Goal: Browse casually: Explore the website without a specific task or goal

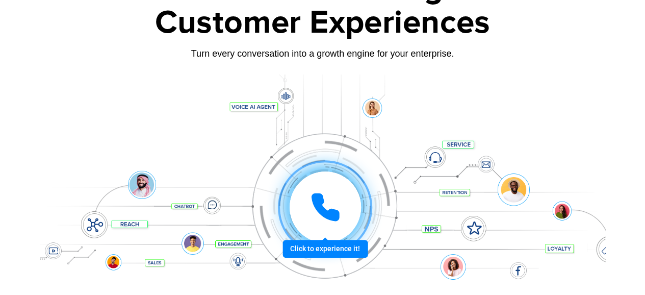
scroll to position [102, 0]
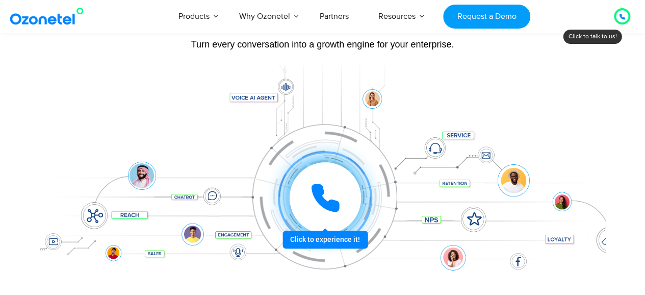
click at [324, 239] on div at bounding box center [325, 198] width 94 height 94
click at [342, 200] on div at bounding box center [325, 197] width 71 height 71
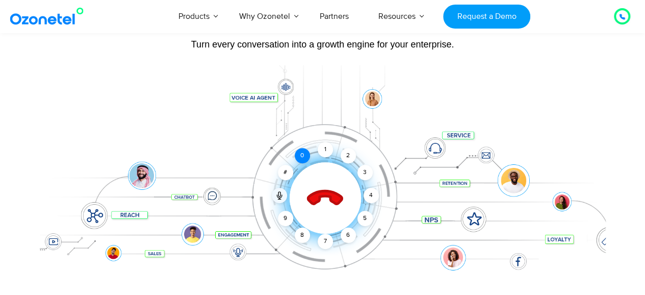
click at [301, 154] on div "0" at bounding box center [302, 155] width 15 height 15
click at [281, 217] on div "9" at bounding box center [285, 218] width 15 height 15
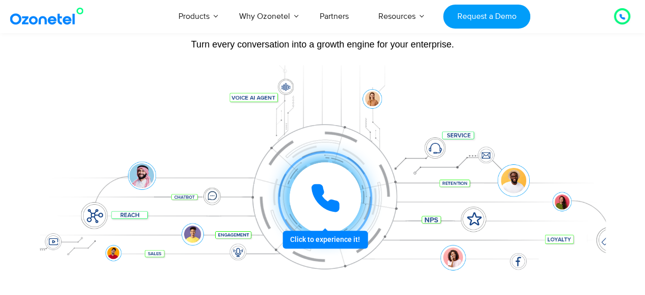
click at [324, 209] on icon at bounding box center [325, 198] width 31 height 31
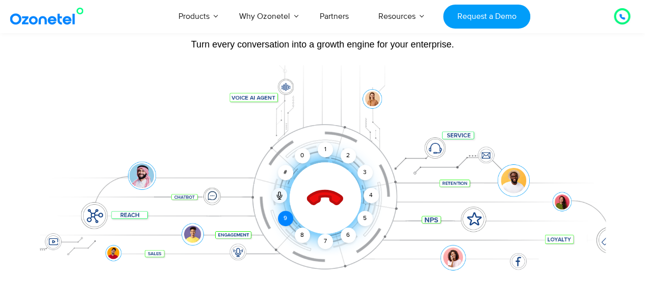
click at [283, 217] on div "9" at bounding box center [285, 218] width 15 height 15
click at [351, 230] on div "6" at bounding box center [348, 234] width 15 height 15
click at [296, 233] on div "8" at bounding box center [302, 234] width 15 height 15
click at [332, 194] on icon at bounding box center [325, 199] width 36 height 36
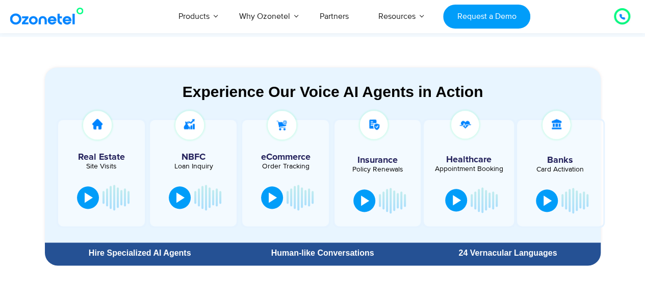
scroll to position [561, 0]
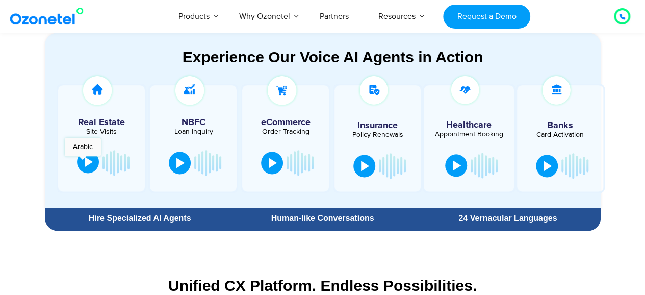
click at [83, 161] on button at bounding box center [88, 161] width 22 height 22
click at [83, 162] on button at bounding box center [91, 162] width 20 height 22
click at [355, 167] on button at bounding box center [364, 165] width 22 height 22
click at [365, 163] on div at bounding box center [365, 165] width 8 height 10
click at [453, 162] on div at bounding box center [457, 164] width 8 height 10
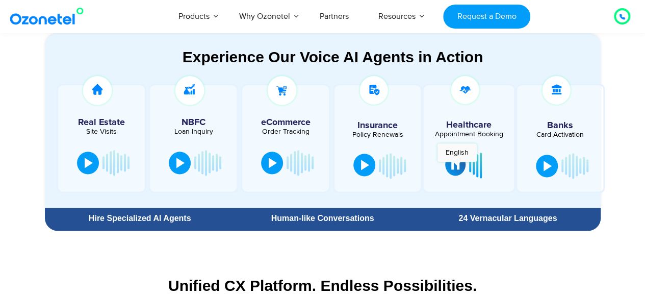
click at [457, 167] on div at bounding box center [455, 164] width 8 height 10
click at [548, 167] on div at bounding box center [548, 165] width 8 height 10
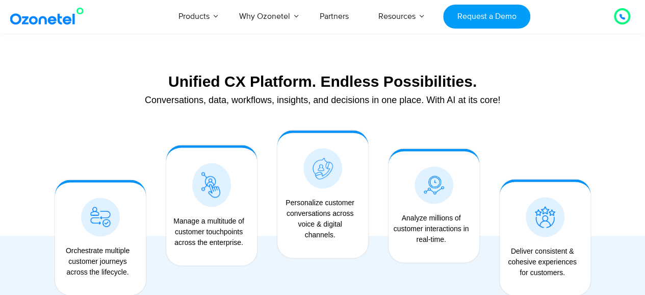
scroll to position [663, 0]
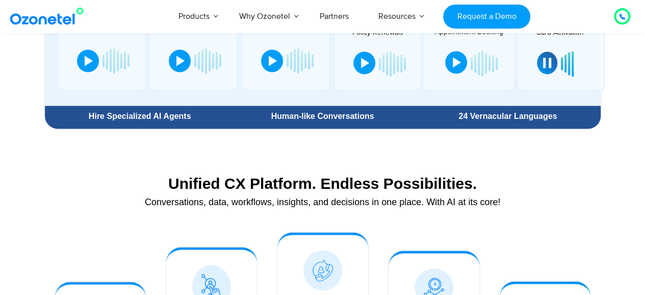
click at [547, 63] on div at bounding box center [547, 63] width 8 height 10
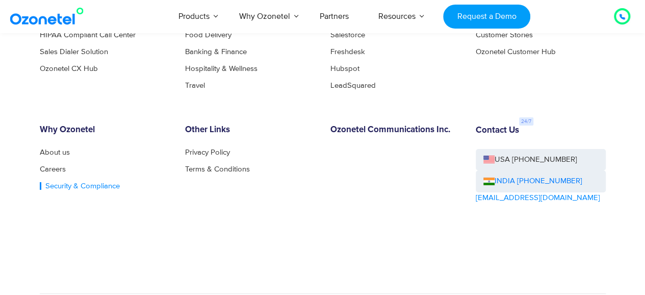
scroll to position [5562, 0]
